Goal: Task Accomplishment & Management: Complete application form

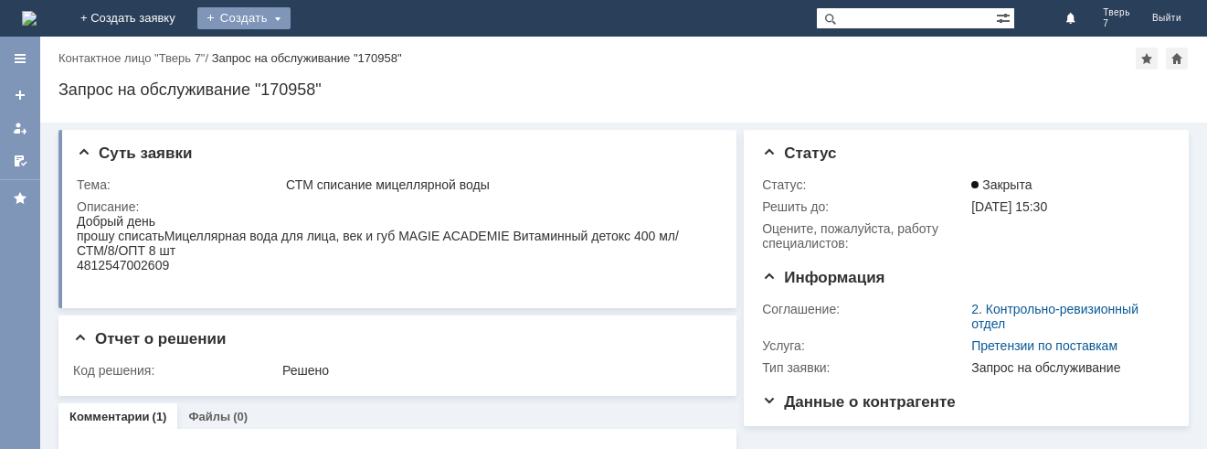
click at [291, 22] on div "Создать" at bounding box center [243, 18] width 93 height 22
click at [340, 54] on link "Заявка" at bounding box center [270, 55] width 139 height 22
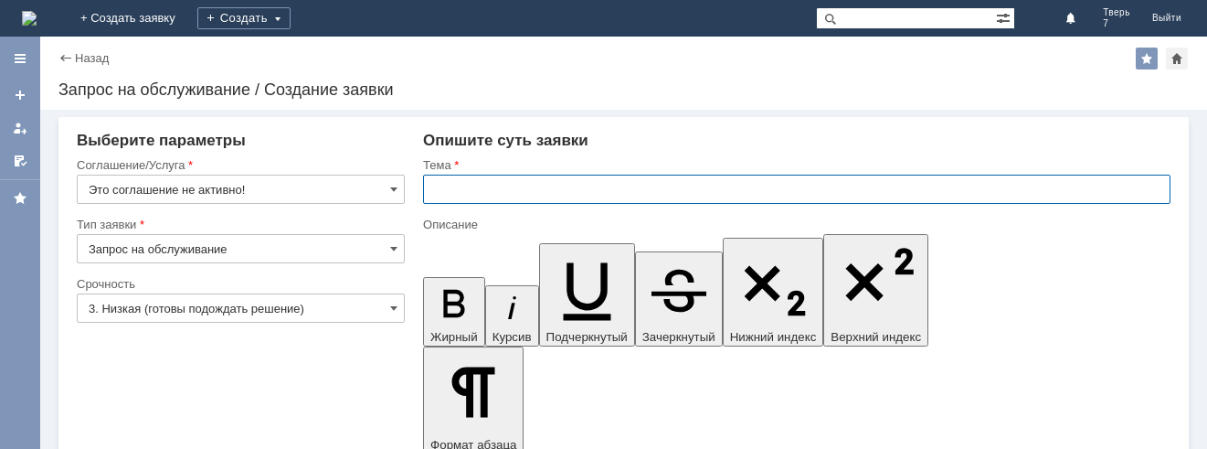
click at [429, 185] on input "text" at bounding box center [796, 189] width 747 height 29
type input "оч"
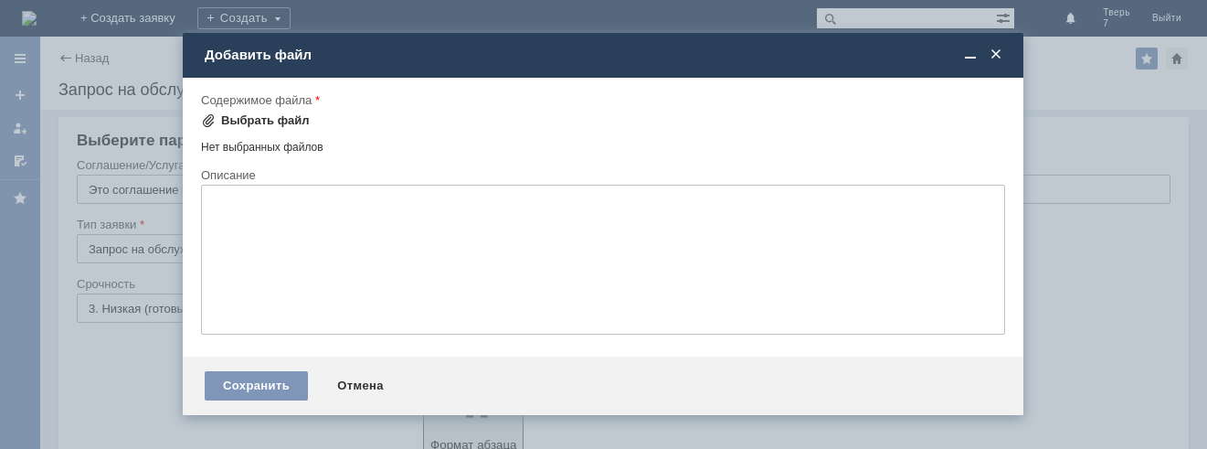
click at [268, 113] on div "Выбрать файл" at bounding box center [265, 120] width 89 height 15
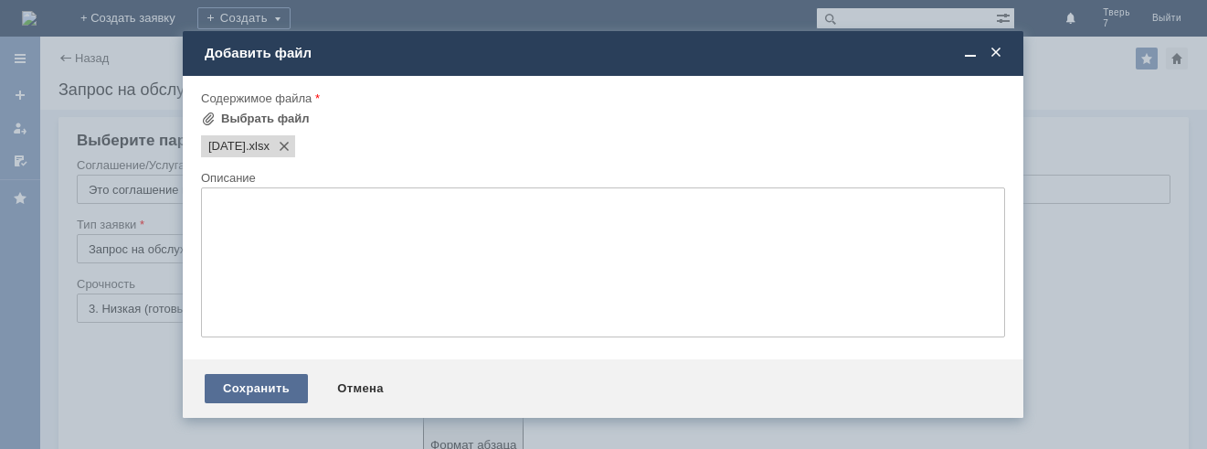
click at [268, 387] on div "Сохранить" at bounding box center [256, 388] width 103 height 29
